Goal: Task Accomplishment & Management: Manage account settings

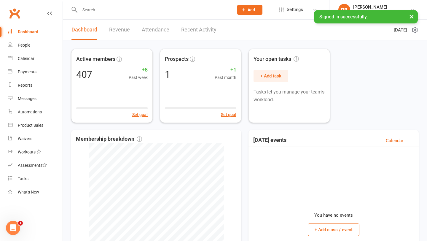
click at [109, 15] on div at bounding box center [150, 9] width 158 height 19
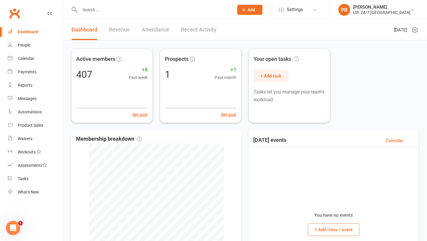
click at [91, 13] on input "text" at bounding box center [153, 10] width 151 height 8
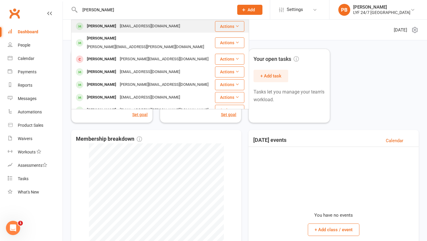
type input "Robert"
click at [93, 30] on div "Robert Knipp" at bounding box center [101, 26] width 33 height 9
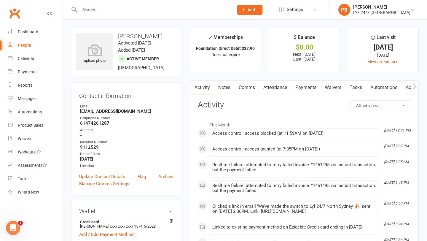
click at [300, 87] on link "Payments" at bounding box center [305, 88] width 29 height 14
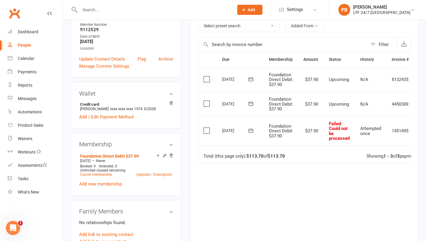
scroll to position [0, 21]
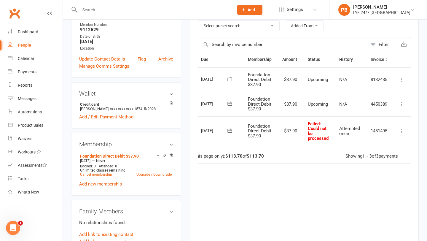
click at [401, 129] on icon at bounding box center [402, 131] width 6 height 6
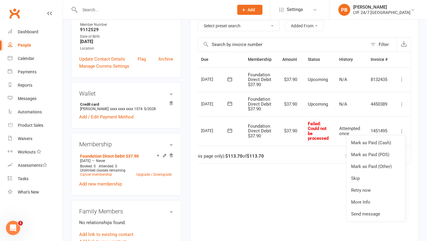
click at [255, 177] on div "Due Contact Membership Amount Status History Invoice # Select this 27 Aug 2025 …" at bounding box center [304, 146] width 213 height 188
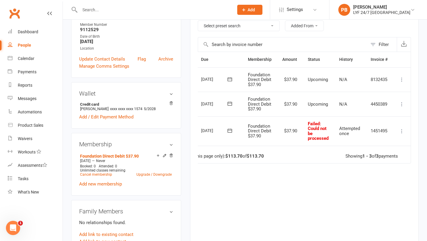
click at [401, 134] on button at bounding box center [401, 130] width 7 height 7
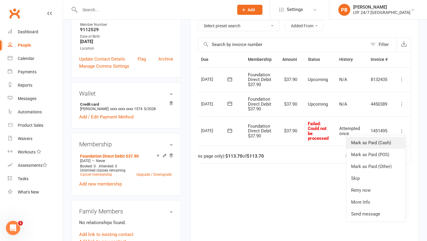
click at [390, 143] on link "Mark as Paid (Cash)" at bounding box center [375, 143] width 59 height 12
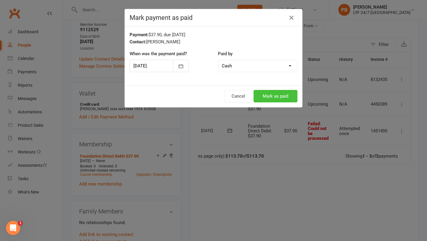
click at [280, 98] on button "Mark as paid" at bounding box center [275, 96] width 44 height 12
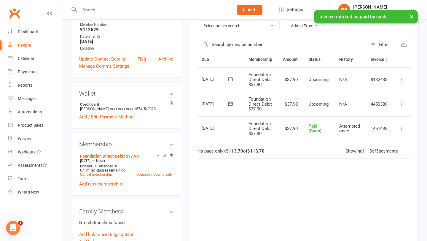
scroll to position [0, 20]
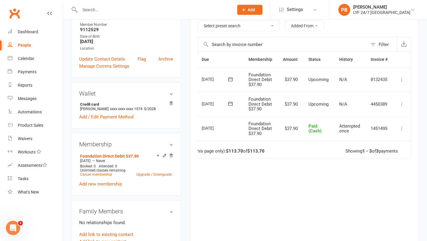
click at [131, 9] on input "text" at bounding box center [153, 10] width 151 height 8
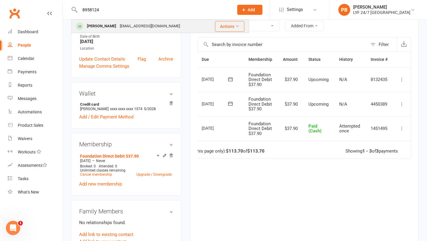
type input "8958124"
click at [94, 25] on div "Mehul Sejwal" at bounding box center [101, 26] width 33 height 9
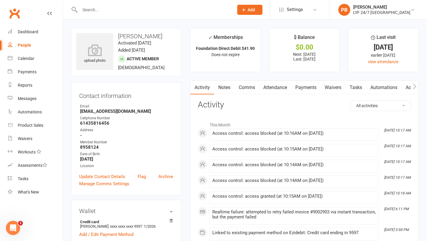
click at [296, 93] on link "Payments" at bounding box center [305, 88] width 29 height 14
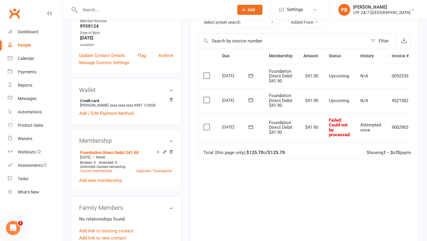
scroll to position [123, 0]
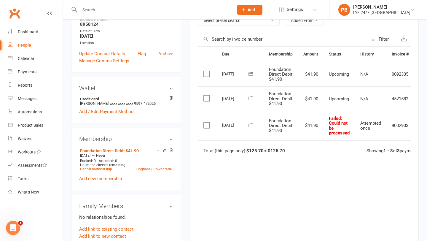
click at [136, 13] on input "text" at bounding box center [153, 10] width 151 height 8
paste input "Robert Knipp"
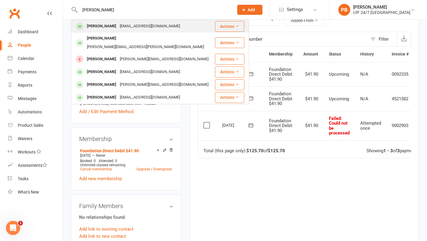
type input "Robert Knipp"
click at [106, 28] on div "Robert Knipp" at bounding box center [101, 26] width 33 height 9
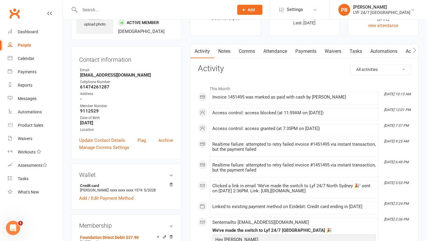
scroll to position [32, 0]
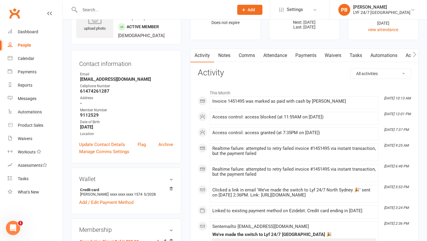
click at [309, 55] on link "Payments" at bounding box center [305, 56] width 29 height 14
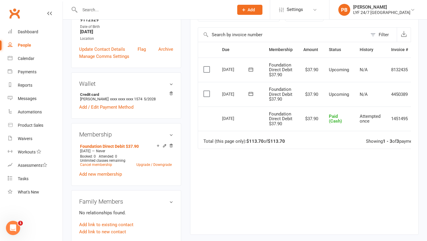
scroll to position [135, 0]
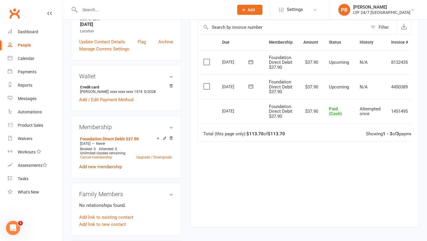
click at [95, 167] on link "Add new membership" at bounding box center [100, 166] width 43 height 5
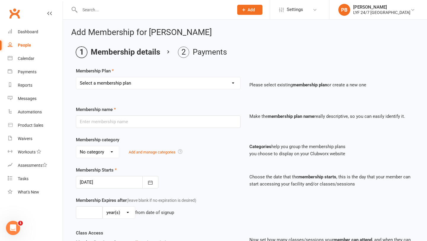
click at [173, 89] on select "Select a membership plan Create new Membership Plan Foundation Direct Debit $41…" at bounding box center [158, 83] width 164 height 12
select select "21"
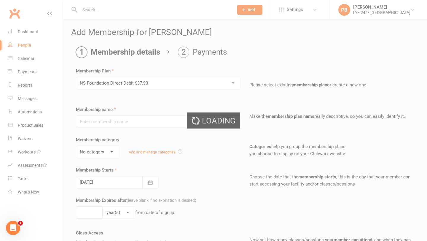
type input "NS Foundation Direct Debit $37.90"
type input "0"
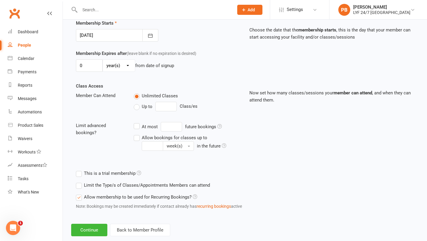
scroll to position [159, 0]
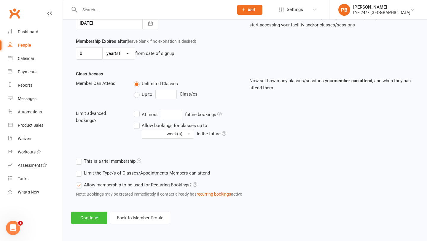
click at [78, 217] on button "Continue" at bounding box center [89, 217] width 36 height 12
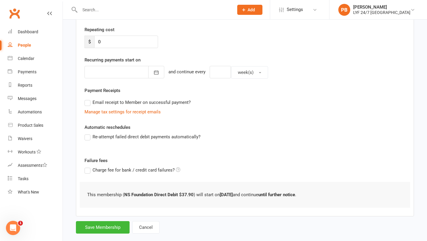
scroll to position [119, 0]
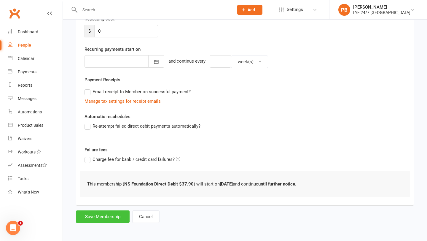
click at [114, 214] on button "Save Membership" at bounding box center [103, 216] width 54 height 12
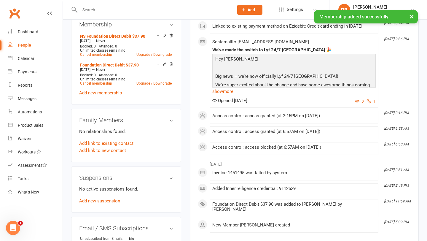
scroll to position [218, 0]
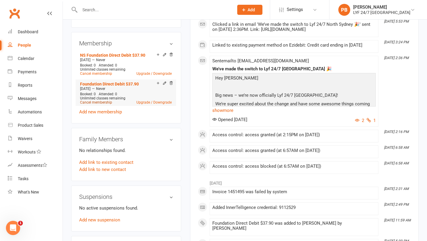
click at [87, 101] on link "Cancel membership" at bounding box center [96, 102] width 32 height 4
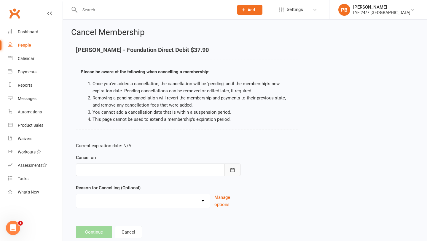
click at [228, 169] on button "button" at bounding box center [232, 169] width 16 height 12
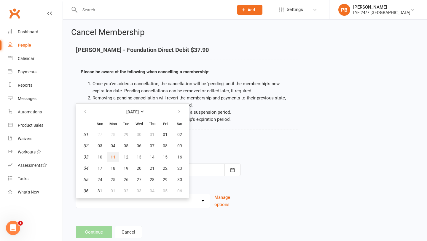
click at [115, 159] on span "11" at bounding box center [113, 156] width 5 height 5
type input "11 Aug 2025"
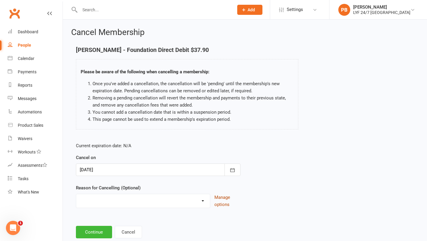
click at [226, 202] on button "Manage options" at bounding box center [227, 201] width 26 height 14
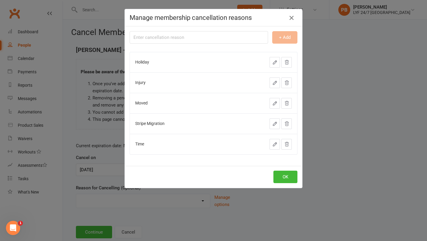
click at [294, 17] on icon "button" at bounding box center [291, 17] width 7 height 7
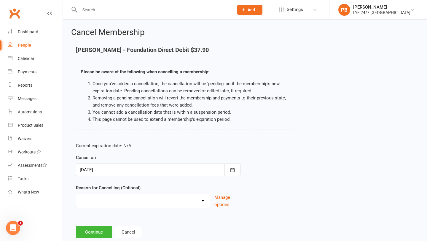
click at [201, 197] on select "Holiday Injury Moved Stripe Migration Time Other reason" at bounding box center [143, 200] width 134 height 12
select select "3"
click at [90, 231] on button "Continue" at bounding box center [94, 232] width 36 height 12
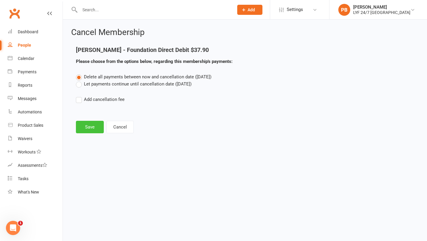
click at [91, 125] on button "Save" at bounding box center [90, 127] width 28 height 12
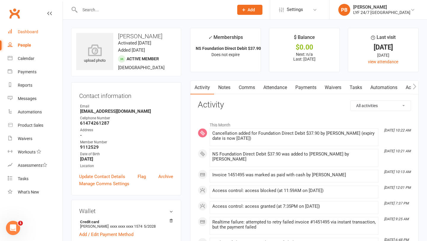
click at [30, 28] on link "Dashboard" at bounding box center [35, 31] width 55 height 13
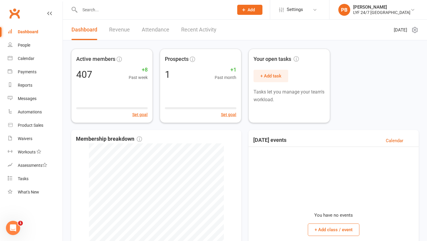
click at [192, 29] on link "Recent Activity" at bounding box center [198, 30] width 35 height 20
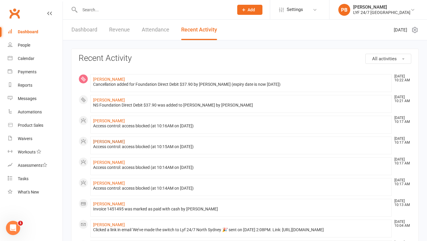
click at [105, 143] on link "Mehul Sejwal" at bounding box center [109, 141] width 32 height 5
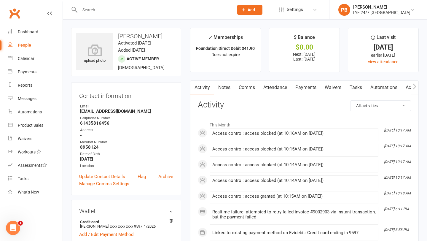
click at [306, 88] on link "Payments" at bounding box center [305, 88] width 29 height 14
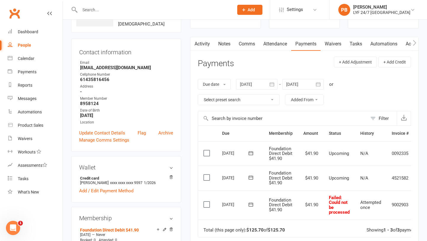
scroll to position [134, 0]
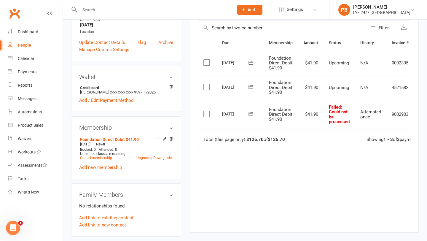
click at [132, 10] on input "text" at bounding box center [153, 10] width 151 height 8
paste input "[PERSON_NAME]"
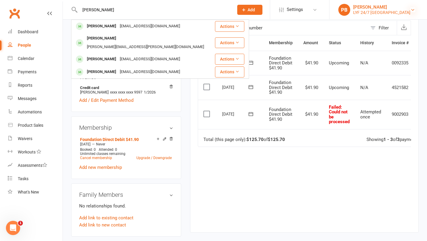
type input "[PERSON_NAME]"
click at [412, 9] on icon at bounding box center [412, 9] width 5 height 5
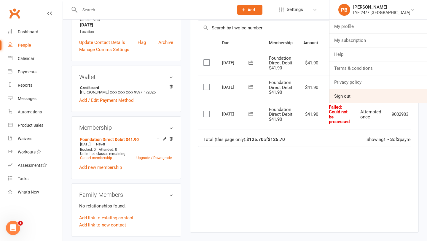
click at [381, 96] on link "Sign out" at bounding box center [378, 96] width 98 height 14
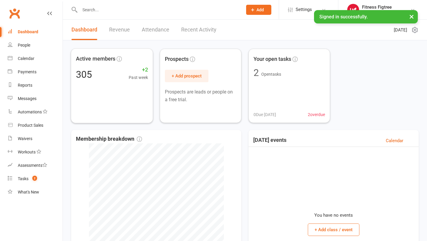
click at [149, 9] on input "text" at bounding box center [158, 10] width 160 height 8
paste input "[PERSON_NAME]"
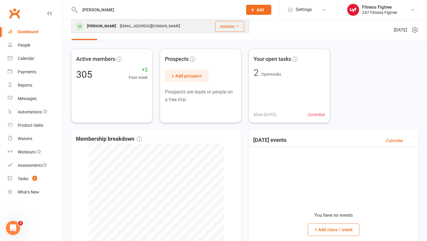
type input "[PERSON_NAME]"
click at [104, 27] on div "[PERSON_NAME]" at bounding box center [101, 26] width 33 height 9
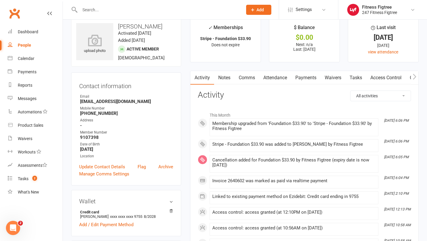
scroll to position [15, 0]
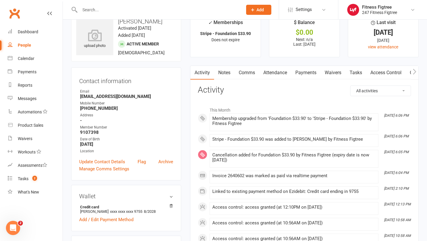
click at [302, 72] on link "Payments" at bounding box center [305, 73] width 29 height 14
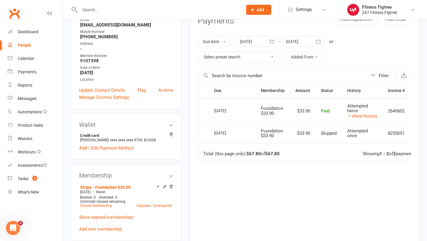
scroll to position [85, 0]
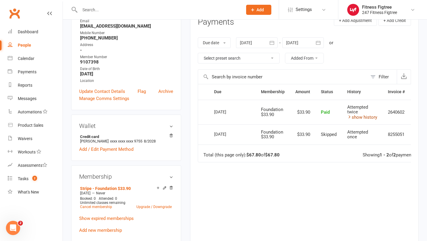
click at [360, 118] on link "show history" at bounding box center [362, 116] width 30 height 5
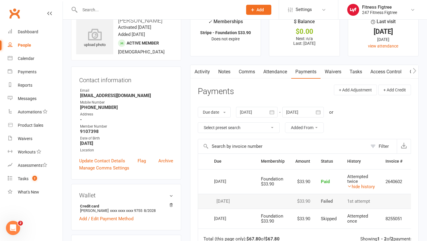
scroll to position [0, 0]
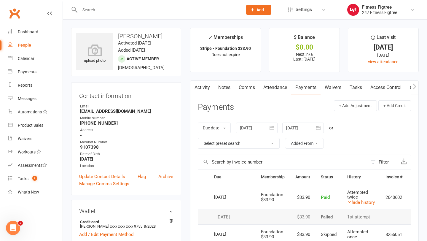
click at [379, 16] on li "Fitness Figtree 247 Fitness Figtree My profile Help Terms & conditions Privacy …" at bounding box center [382, 9] width 89 height 19
click at [395, 11] on div "247 Fitness Figtree" at bounding box center [379, 12] width 35 height 5
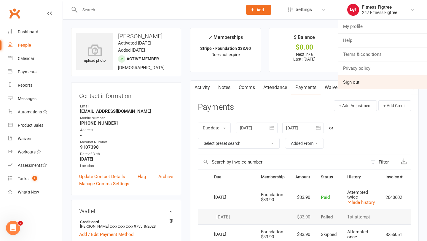
click at [385, 79] on link "Sign out" at bounding box center [382, 82] width 89 height 14
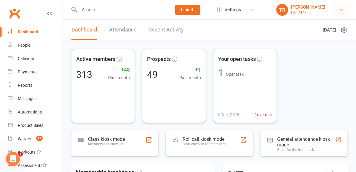
click at [341, 7] on icon at bounding box center [341, 9] width 5 height 5
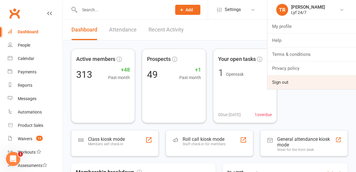
click at [319, 83] on link "Sign out" at bounding box center [311, 82] width 89 height 14
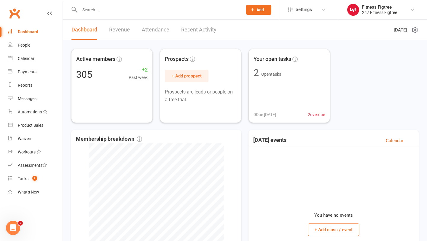
click at [118, 9] on input "text" at bounding box center [158, 10] width 160 height 8
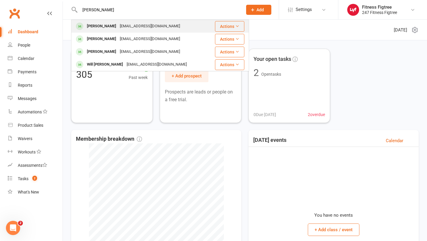
type input "Nathan"
click at [97, 26] on div "Nathan Ryan" at bounding box center [101, 26] width 33 height 9
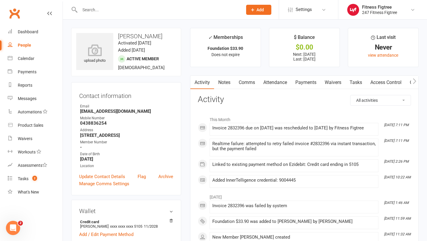
click at [148, 9] on input "text" at bounding box center [158, 10] width 160 height 8
type input "i"
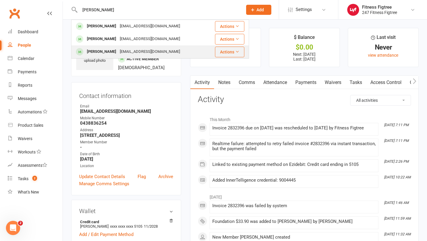
type input "ryan"
click at [138, 50] on div "isaacryan1208@gmail.com" at bounding box center [150, 51] width 64 height 9
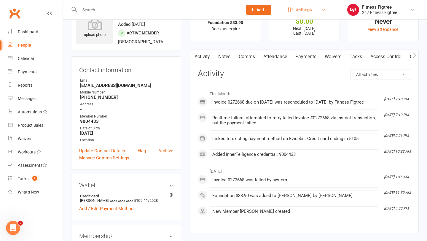
scroll to position [26, 0]
click at [308, 54] on link "Payments" at bounding box center [305, 57] width 29 height 14
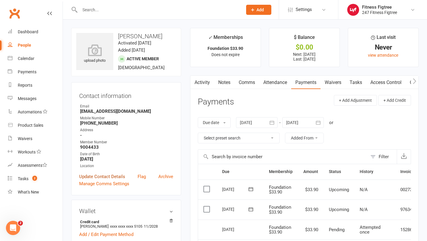
click at [104, 175] on link "Update Contact Details" at bounding box center [102, 176] width 46 height 7
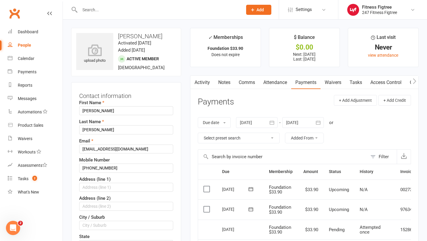
scroll to position [28, 0]
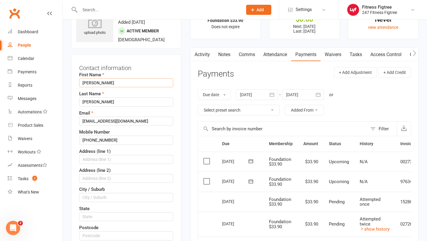
drag, startPoint x: 92, startPoint y: 83, endPoint x: 77, endPoint y: 83, distance: 15.4
click at [77, 83] on div "Contact information First Name Isaac Last Name Ryan Email isaacryan1208@gmail.c…" at bounding box center [126, 188] width 110 height 269
type input "Tatjana"
click at [104, 102] on input "Ryan" at bounding box center [126, 101] width 94 height 9
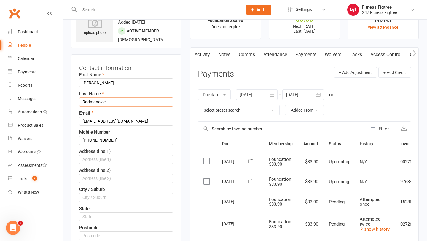
type input "Radmanovic"
click at [118, 138] on input "+61490350575" at bounding box center [126, 139] width 94 height 9
click at [149, 121] on input "isaacryan1208@gmail.com" at bounding box center [126, 120] width 94 height 9
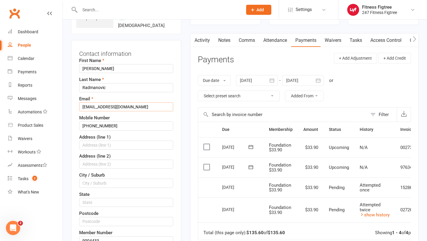
scroll to position [41, 0]
drag, startPoint x: 105, startPoint y: 128, endPoint x: 94, endPoint y: 128, distance: 11.6
click at [94, 128] on input "+61490350575" at bounding box center [126, 126] width 94 height 9
drag, startPoint x: 126, startPoint y: 127, endPoint x: 72, endPoint y: 126, distance: 54.6
click at [72, 126] on div "Contact information First Name Tatjana Last Name Radmanovic Email isaacryan1208…" at bounding box center [126, 175] width 110 height 269
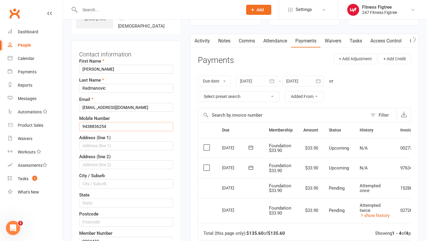
click at [82, 126] on input "9438836254" at bounding box center [126, 126] width 94 height 9
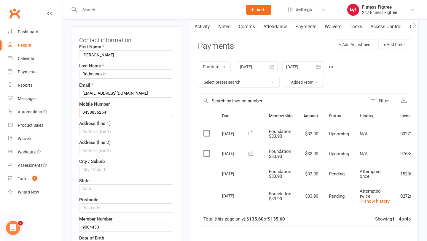
scroll to position [0, 0]
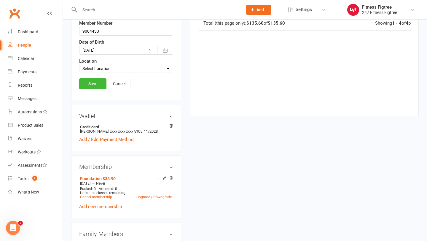
scroll to position [253, 0]
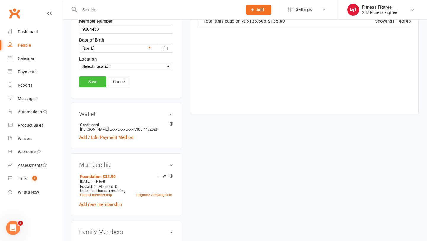
type input "0438836254"
click at [99, 81] on link "Save" at bounding box center [92, 81] width 27 height 11
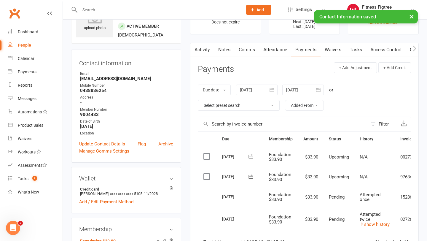
scroll to position [0, 0]
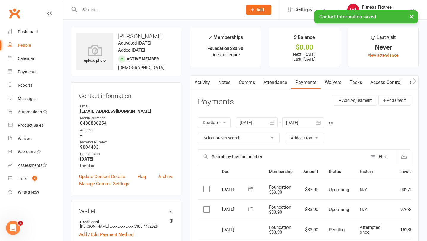
click at [277, 82] on link "Attendance" at bounding box center [275, 83] width 32 height 14
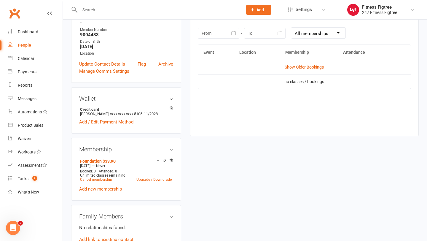
scroll to position [113, 0]
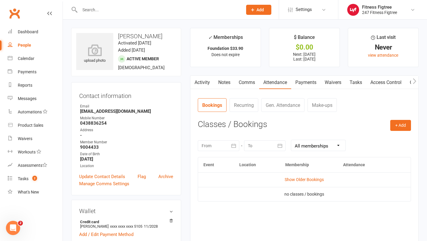
click at [303, 78] on link "Payments" at bounding box center [305, 83] width 29 height 14
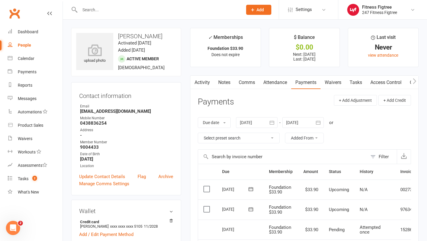
click at [199, 79] on link "Activity" at bounding box center [202, 83] width 24 height 14
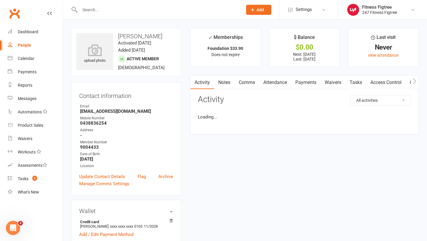
click at [226, 84] on link "Notes" at bounding box center [224, 83] width 20 height 14
click at [253, 84] on link "Comms" at bounding box center [246, 83] width 25 height 14
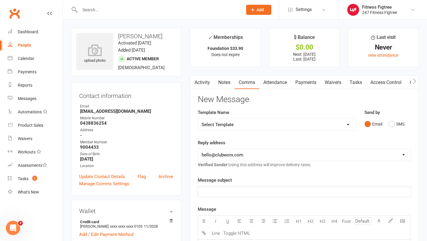
click at [280, 78] on link "Attendance" at bounding box center [275, 83] width 32 height 14
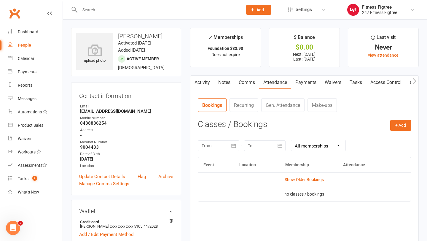
click at [308, 83] on link "Payments" at bounding box center [305, 83] width 29 height 14
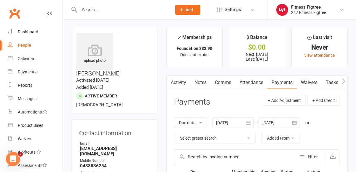
click at [127, 6] on input "text" at bounding box center [123, 10] width 90 height 8
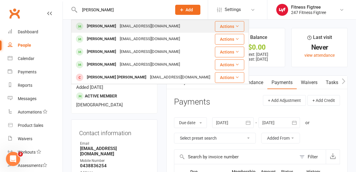
type input "paul"
click at [107, 26] on div "Paul Coratella" at bounding box center [101, 26] width 33 height 9
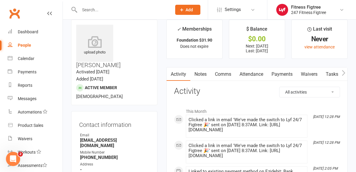
scroll to position [6, 0]
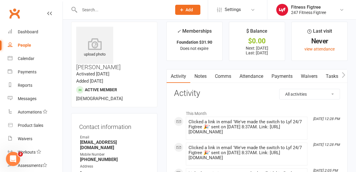
drag, startPoint x: 119, startPoint y: 32, endPoint x: 141, endPoint y: 33, distance: 22.3
click at [141, 33] on h3 "Paul Coratella" at bounding box center [114, 49] width 76 height 44
copy h3 "Paul Coratella"
drag, startPoint x: 79, startPoint y: 126, endPoint x: 135, endPoint y: 125, distance: 56.0
click at [135, 134] on li "Email paulcoratella82@gmail.com" at bounding box center [114, 142] width 70 height 16
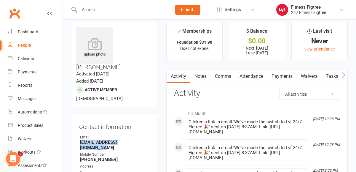
copy strong "paulcoratella82@gmail.com"
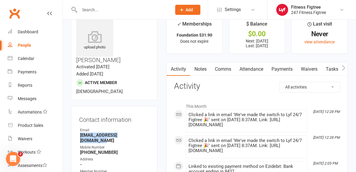
click at [283, 69] on link "Payments" at bounding box center [281, 69] width 29 height 14
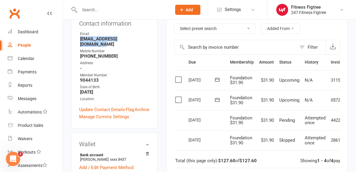
scroll to position [108, 0]
